Goal: Task Accomplishment & Management: Use online tool/utility

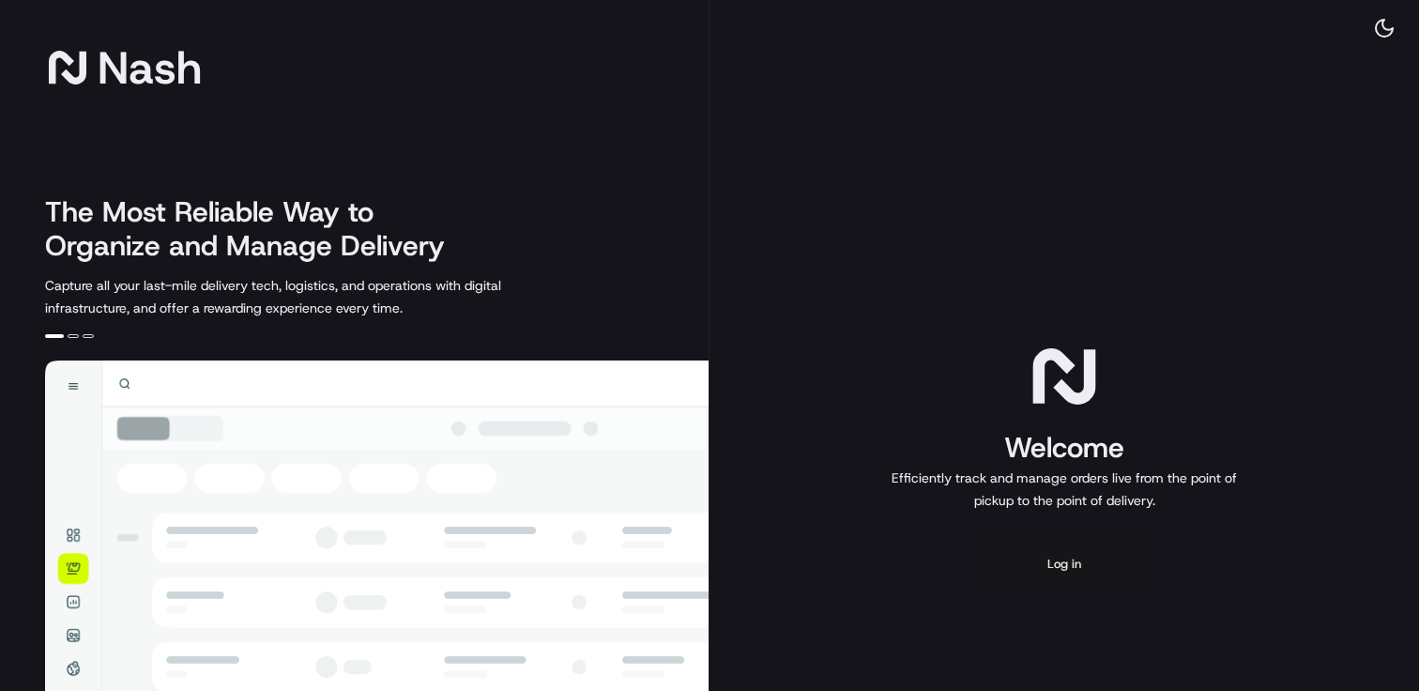
click at [1056, 557] on button "Log in" at bounding box center [1064, 564] width 150 height 45
